Goal: Find specific page/section: Find specific page/section

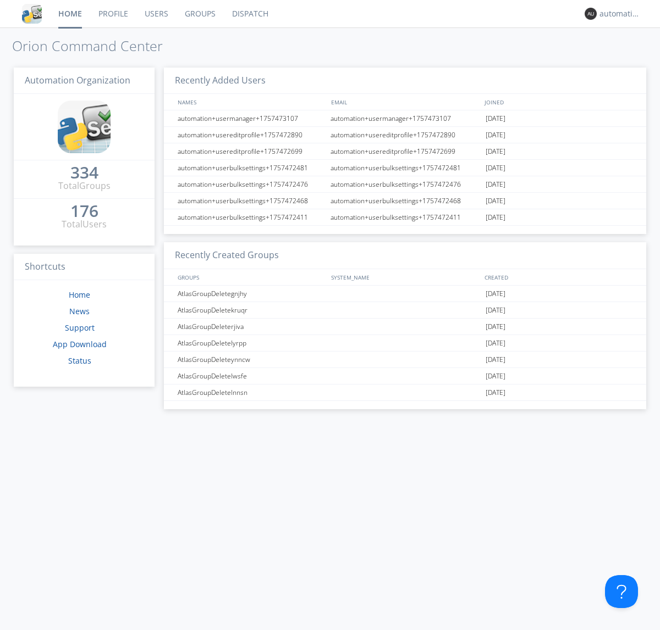
click at [249, 14] on link "Dispatch" at bounding box center [250, 13] width 53 height 27
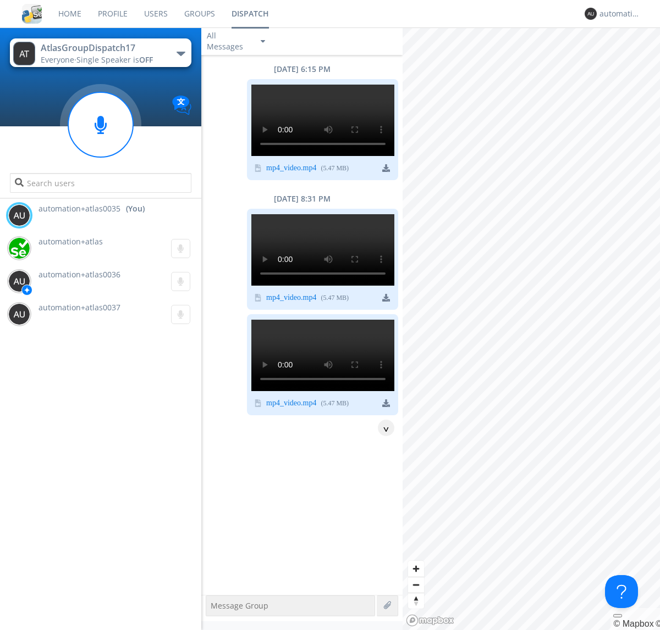
scroll to position [373, 0]
click at [180, 53] on div "button" at bounding box center [180, 54] width 9 height 4
click at [0, 0] on span "AtlasGroupDispatch16" at bounding box center [0, 0] width 0 height 0
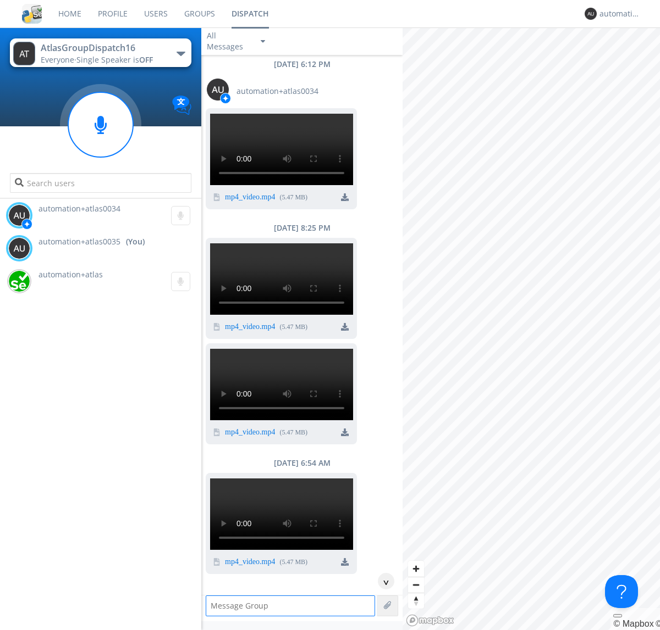
scroll to position [719, 0]
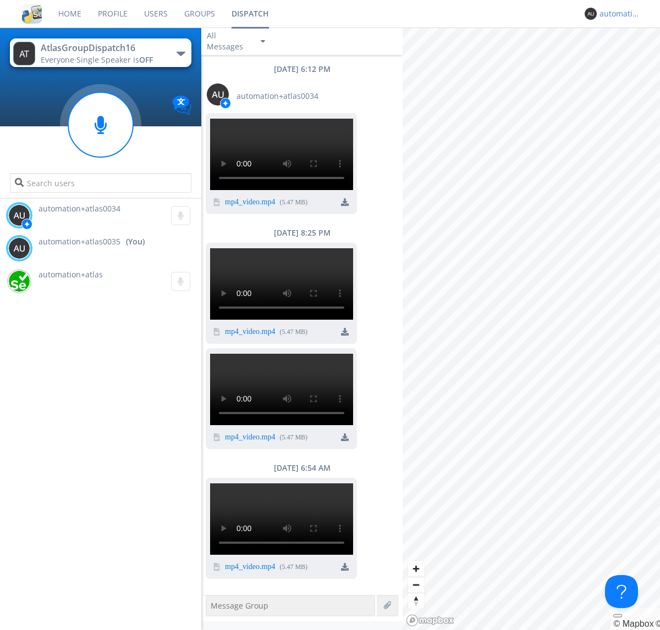
click at [617, 14] on div "automation+atlas0035" at bounding box center [619, 13] width 41 height 11
